Goal: Participate in discussion: Engage in conversation with other users on a specific topic

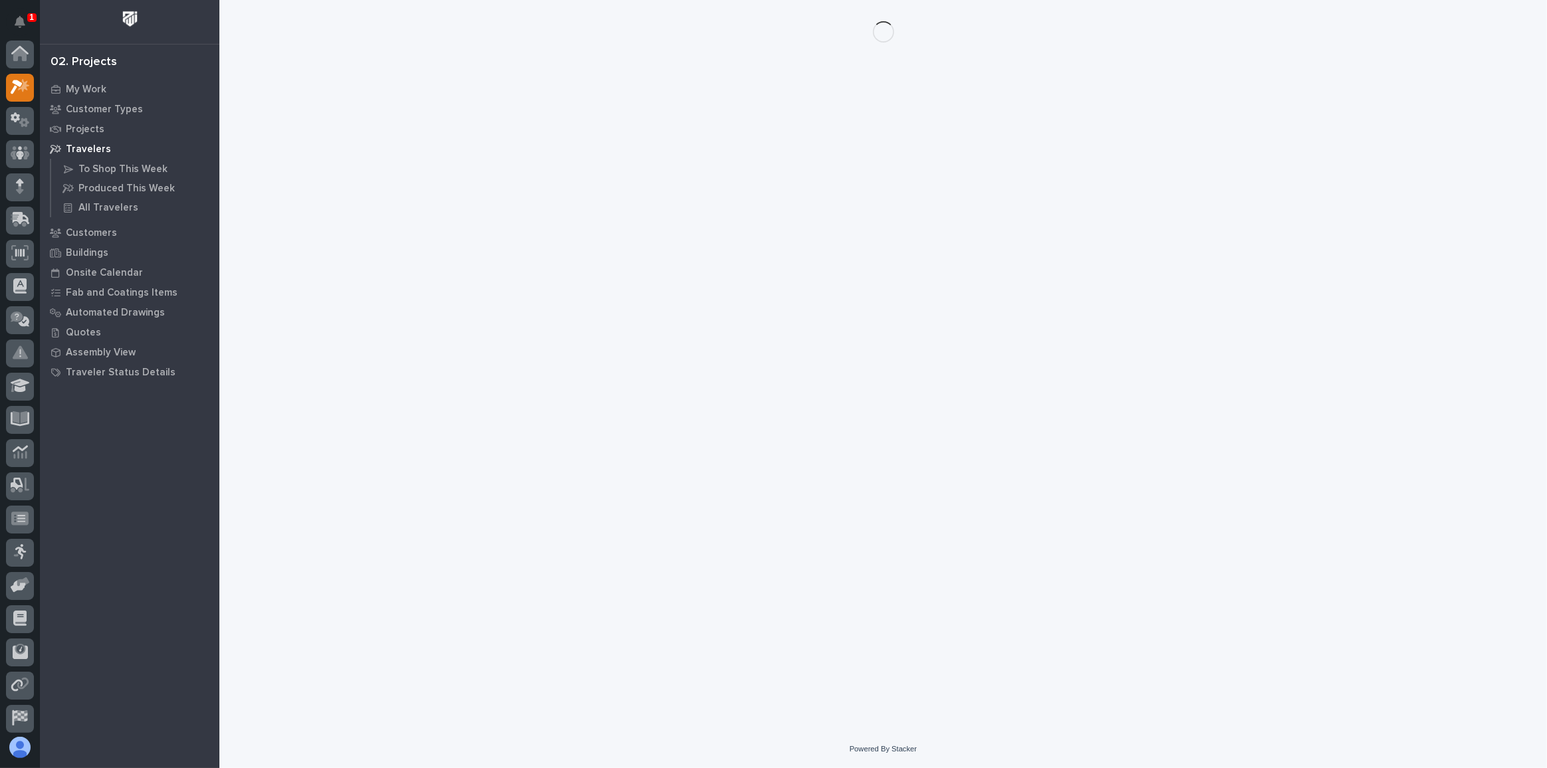
scroll to position [33, 0]
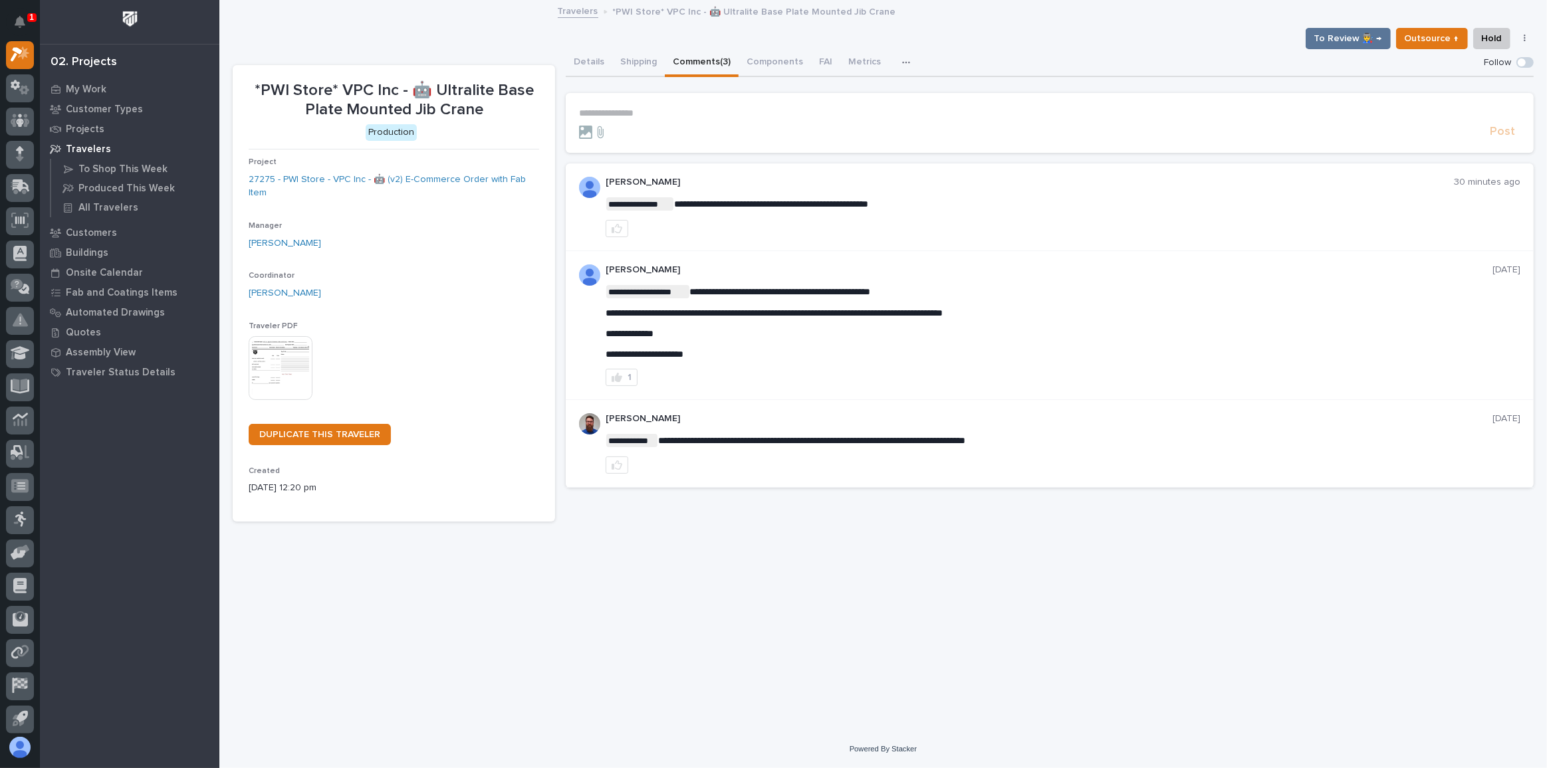
click at [652, 112] on p "**********" at bounding box center [1049, 113] width 941 height 11
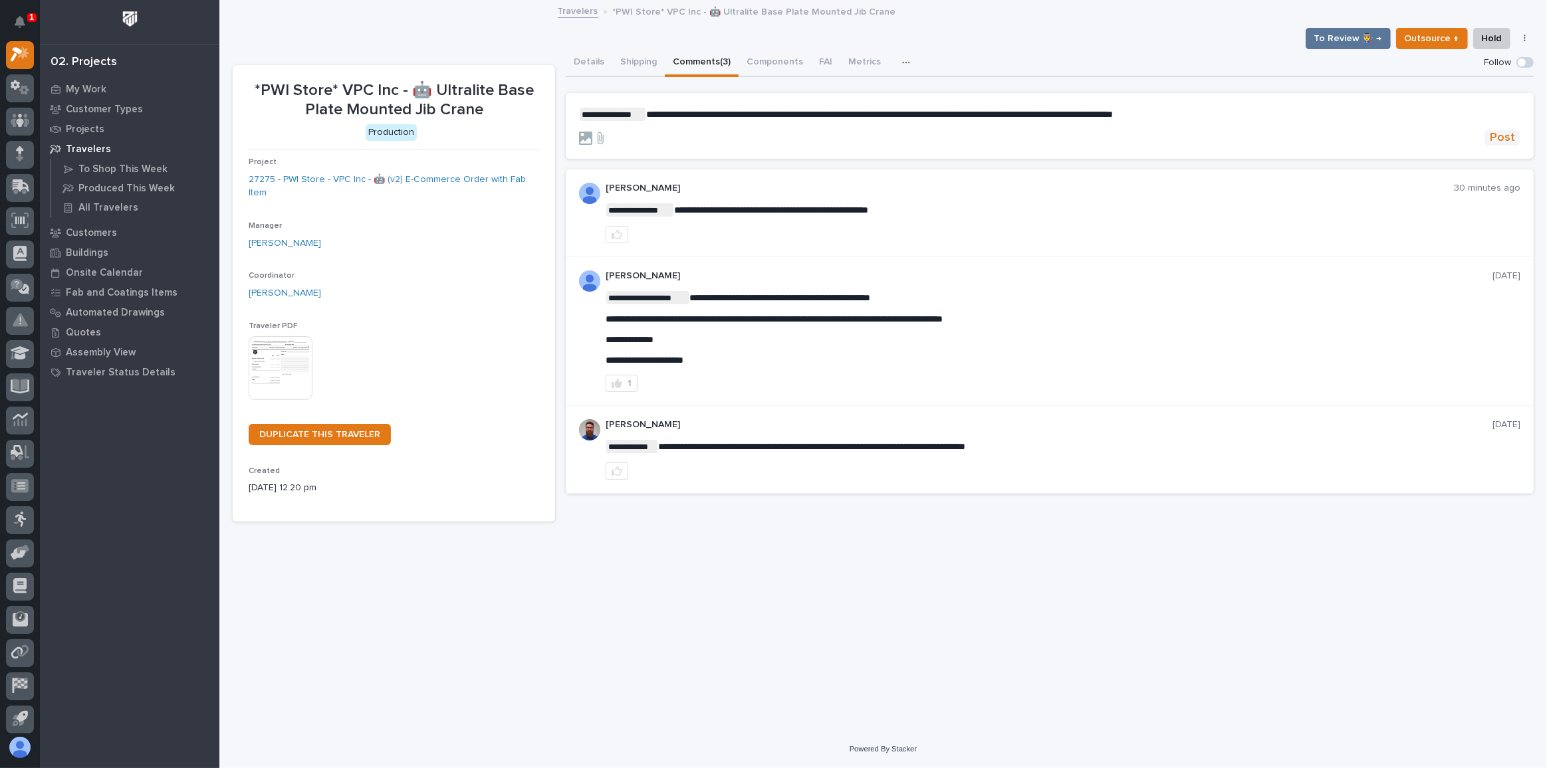
click at [1496, 133] on span "Post" at bounding box center [1502, 137] width 25 height 15
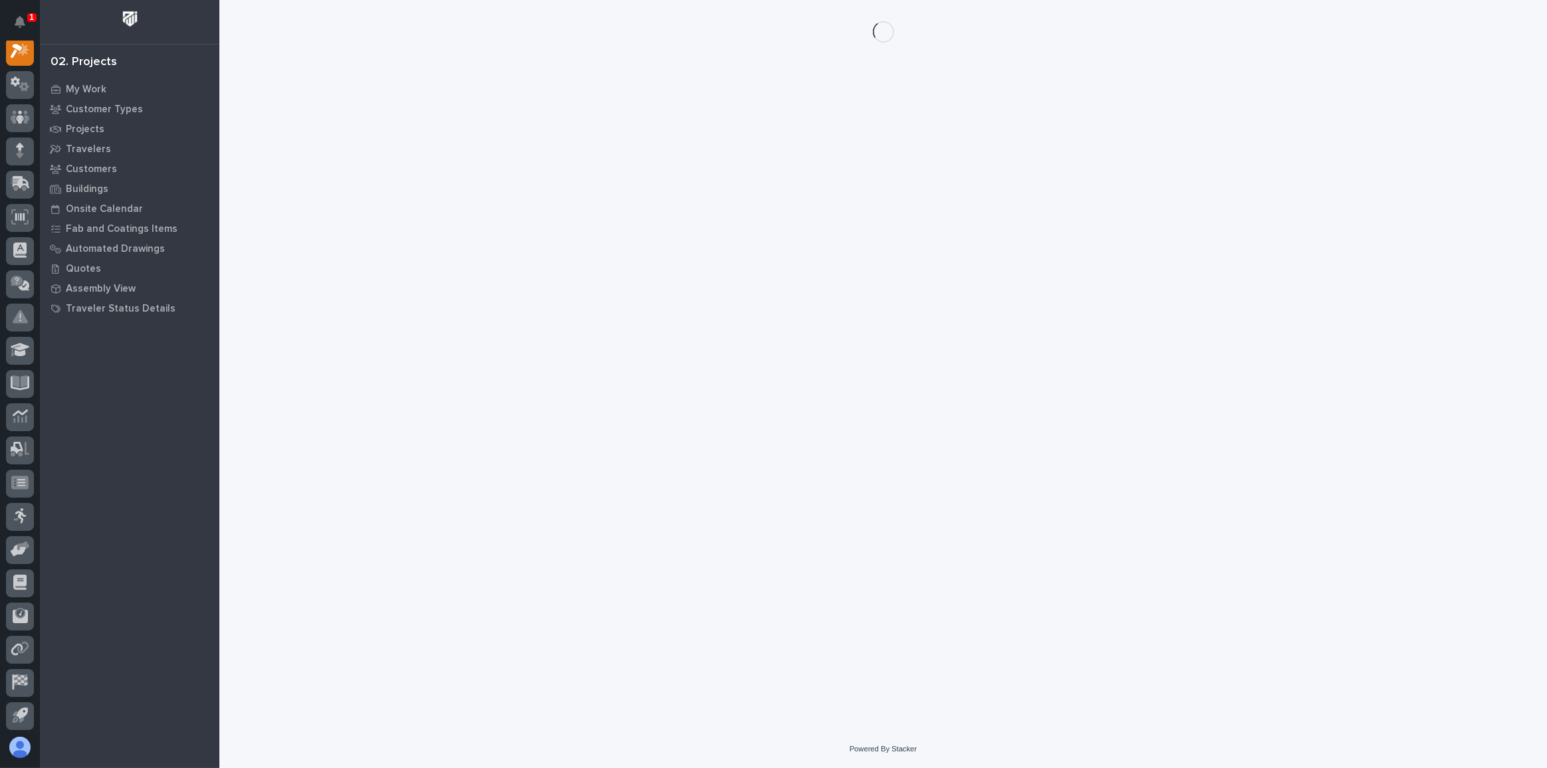
scroll to position [33, 0]
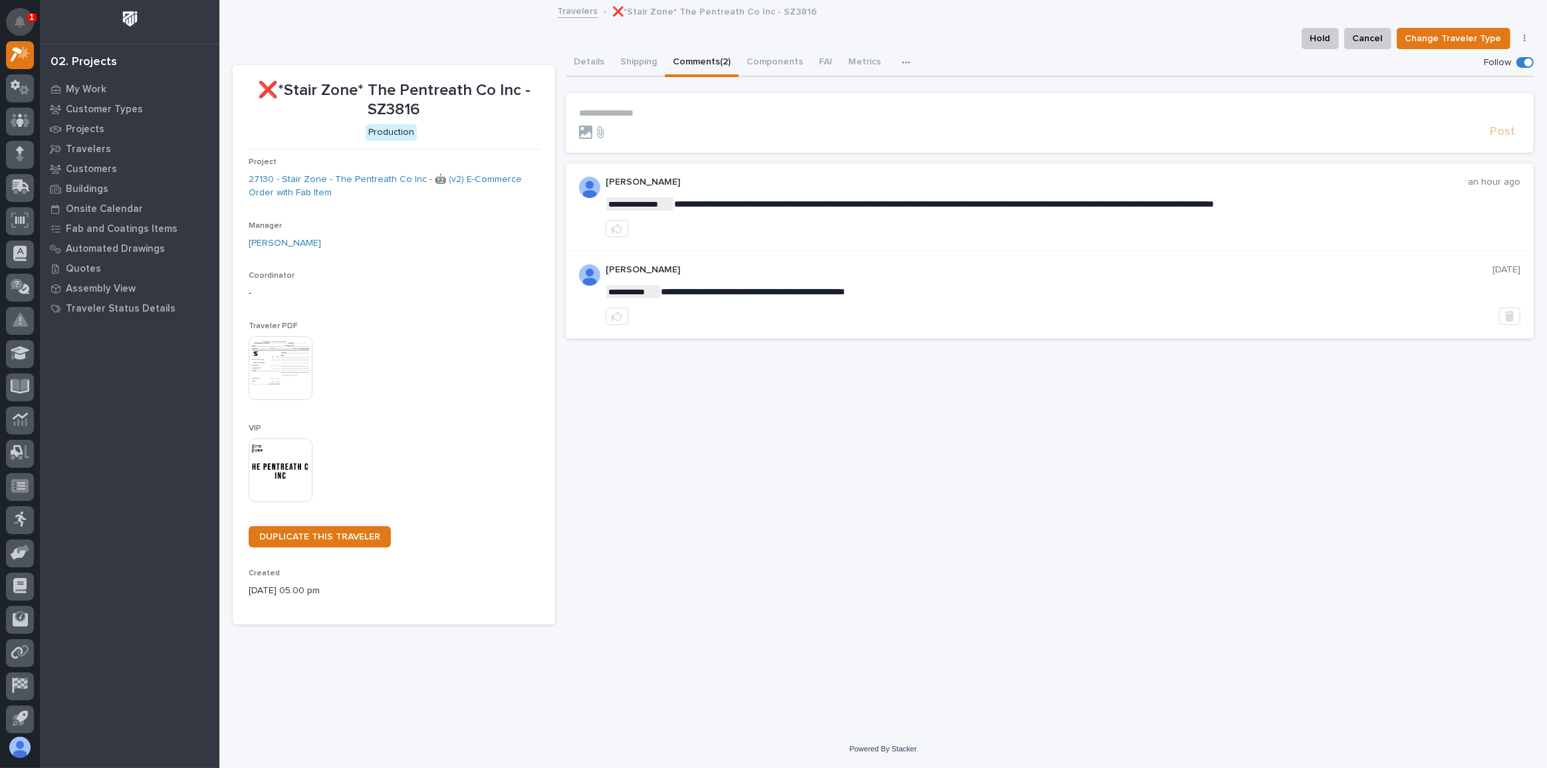
click at [13, 11] on button "Notifications" at bounding box center [20, 22] width 28 height 28
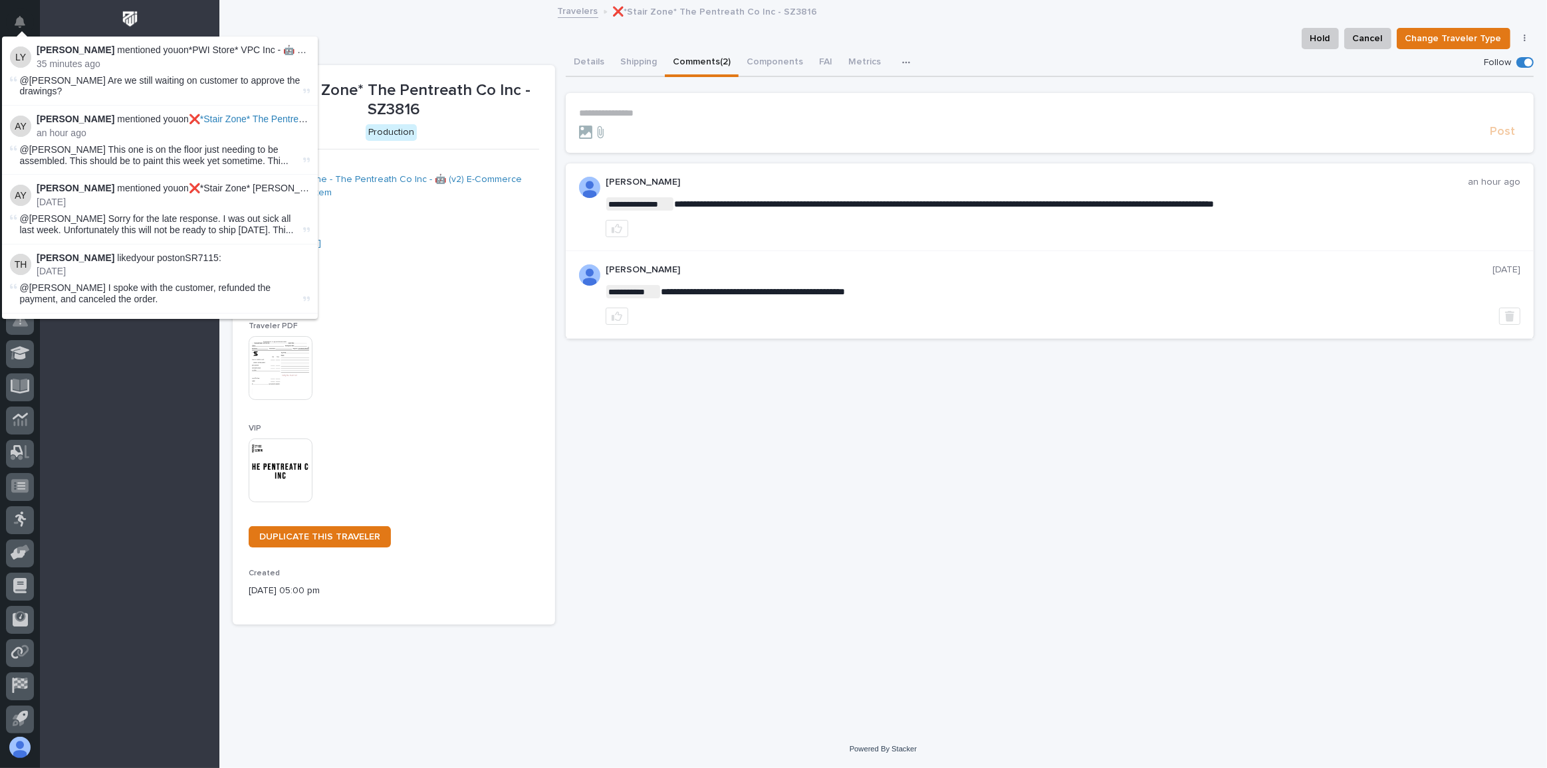
click at [693, 419] on div "**********" at bounding box center [1050, 337] width 968 height 576
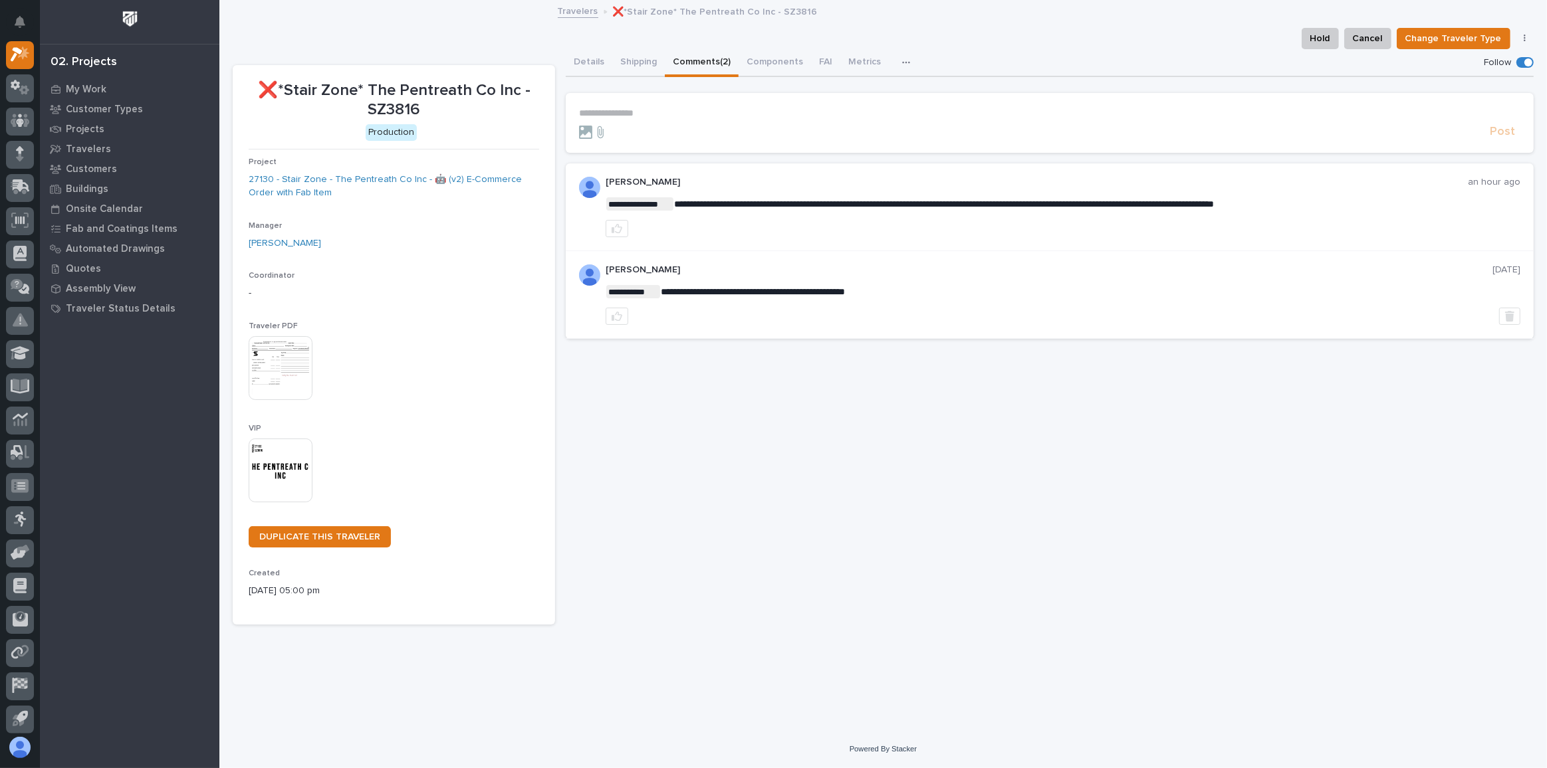
click at [291, 458] on img at bounding box center [281, 471] width 64 height 64
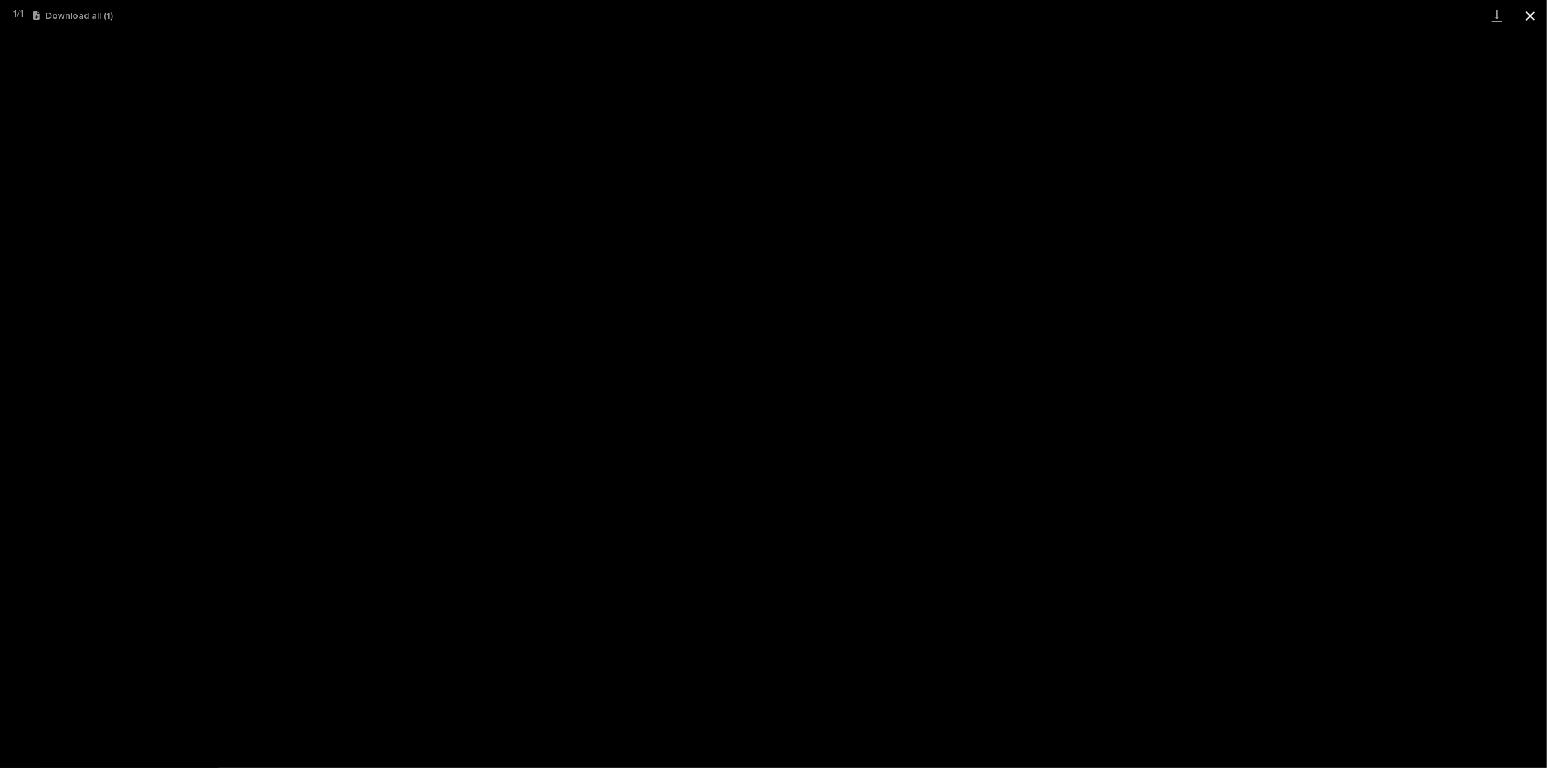
click at [1530, 11] on button "Close gallery" at bounding box center [1530, 15] width 33 height 31
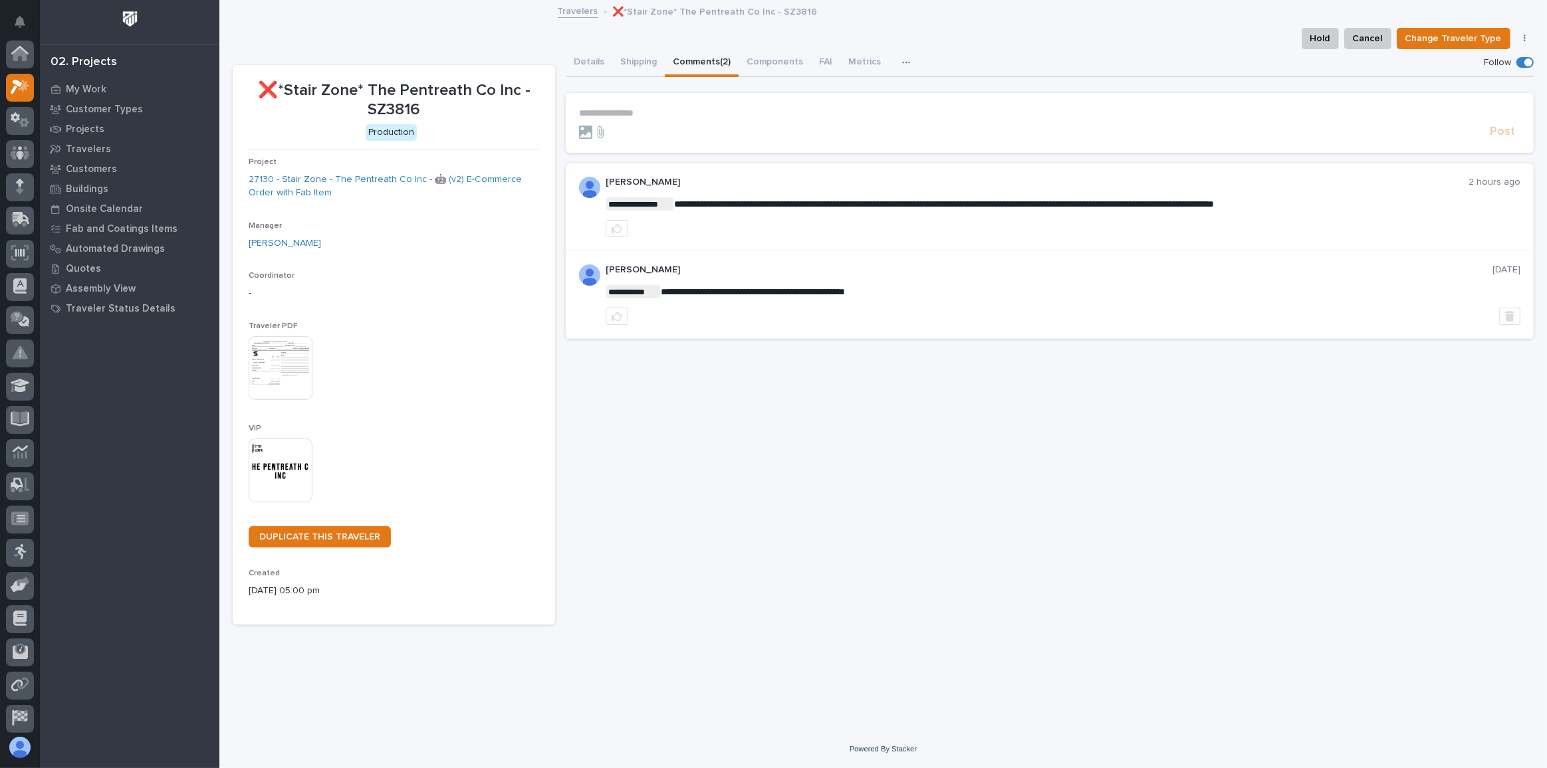
scroll to position [33, 0]
click at [590, 70] on button "Details" at bounding box center [589, 63] width 47 height 28
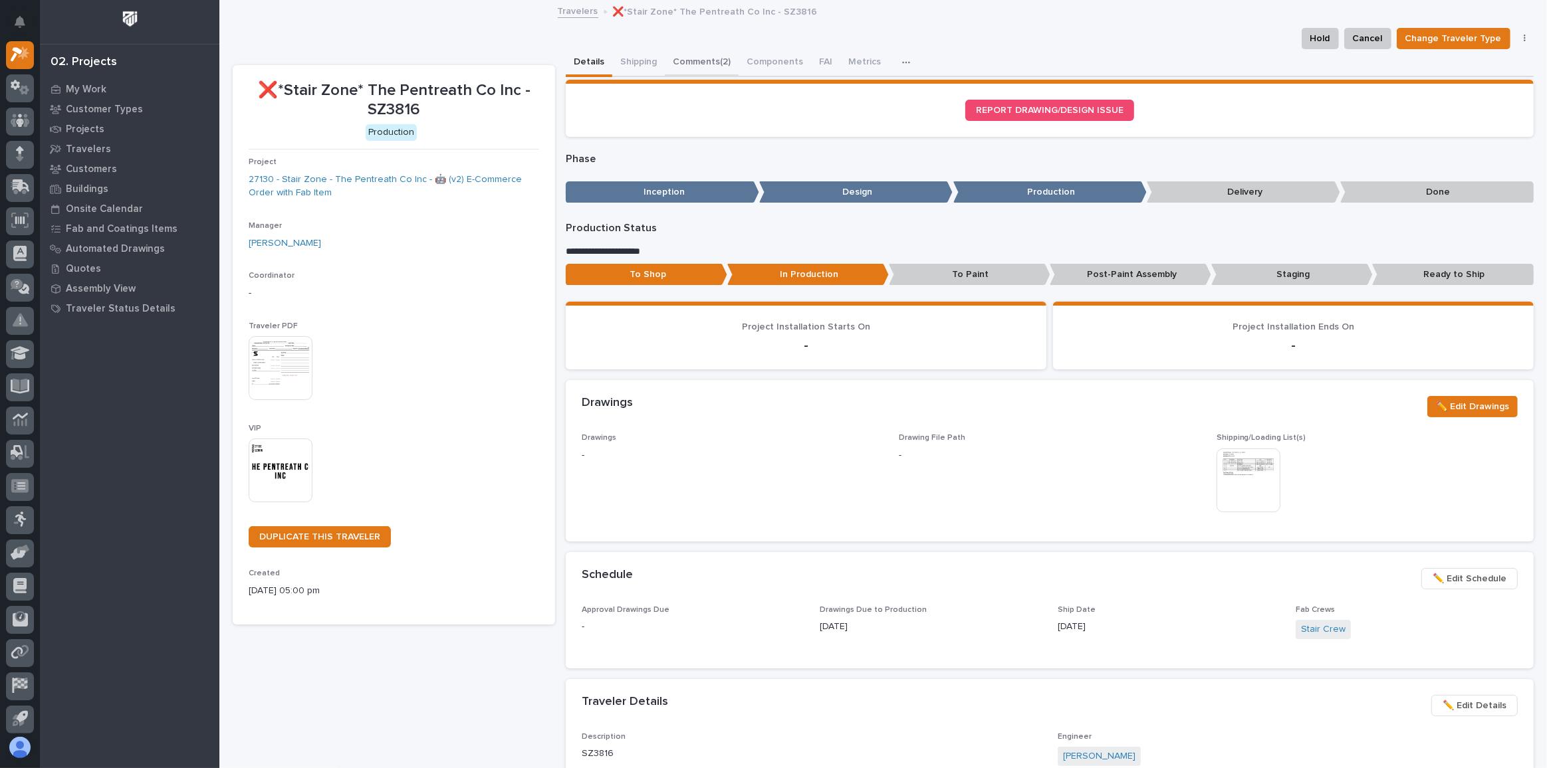
click at [713, 58] on button "Comments (2)" at bounding box center [702, 63] width 74 height 28
